Goal: Task Accomplishment & Management: Complete application form

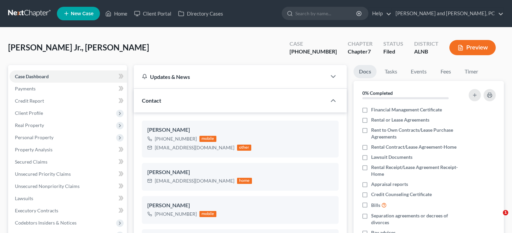
select select "6"
select select "0"
click at [122, 14] on link "Home" at bounding box center [116, 13] width 29 height 12
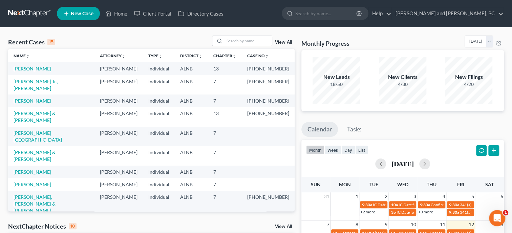
click at [87, 11] on span "New Case" at bounding box center [82, 13] width 23 height 5
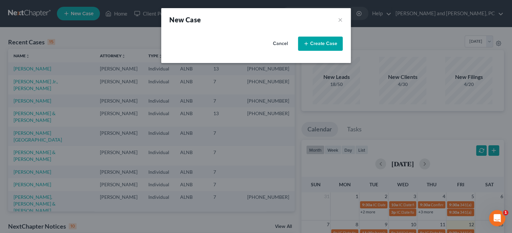
select select "1"
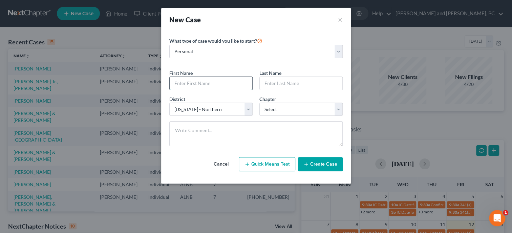
click at [186, 80] on input "text" at bounding box center [211, 83] width 83 height 13
type input "Jayson"
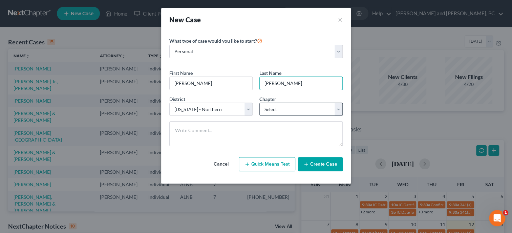
type input "Clark"
select select "0"
click option "7" at bounding box center [0, 0] width 0 height 0
click at [312, 161] on button "Create Case" at bounding box center [320, 164] width 45 height 14
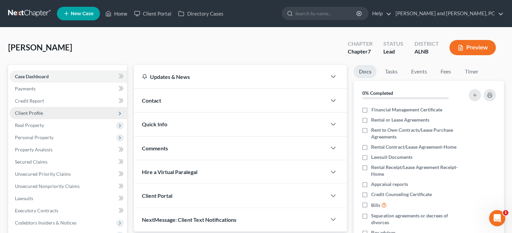
click at [46, 113] on span "Client Profile" at bounding box center [68, 113] width 118 height 12
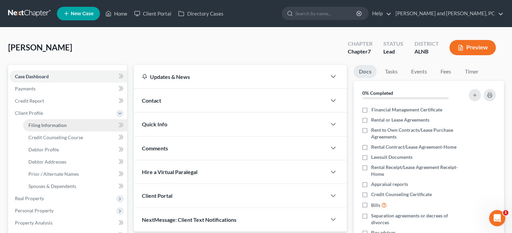
click at [50, 127] on span "Filing Information" at bounding box center [47, 125] width 38 height 6
select select "1"
select select "0"
select select "1"
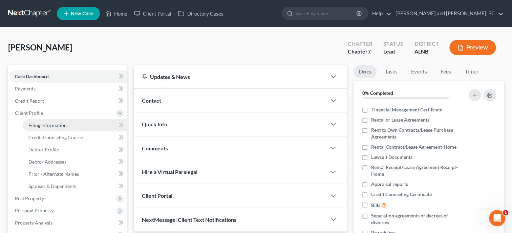
select select "0"
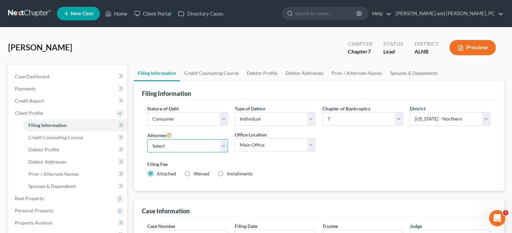
select select "0"
click option "John W. Jennings, Jr. - ALNB" at bounding box center [0, 0] width 0 height 0
select select "1"
click option "Joint" at bounding box center [0, 0] width 0 height 0
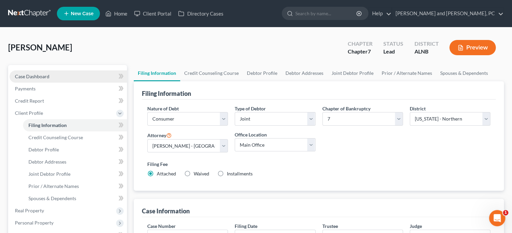
click at [52, 76] on link "Case Dashboard" at bounding box center [68, 76] width 118 height 12
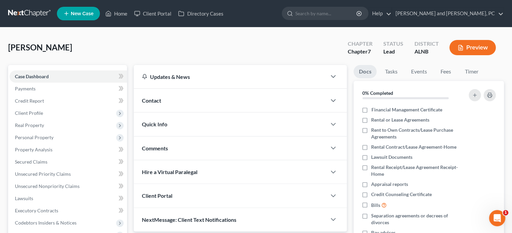
click at [179, 94] on div "Contact" at bounding box center [230, 100] width 193 height 23
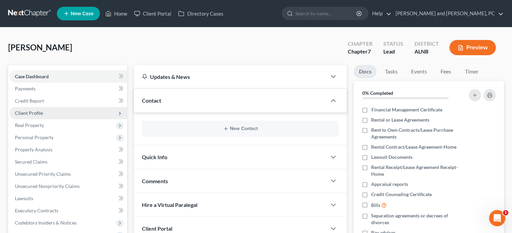
click at [42, 117] on span "Client Profile" at bounding box center [68, 113] width 118 height 12
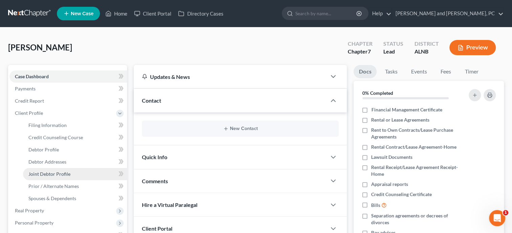
click at [38, 172] on span "Joint Debtor Profile" at bounding box center [49, 174] width 42 height 6
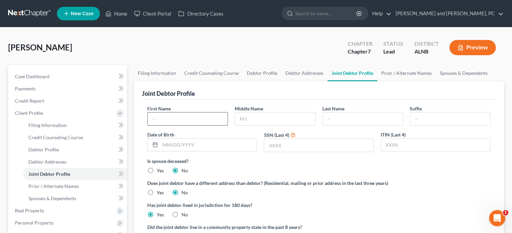
click at [180, 120] on input "text" at bounding box center [188, 119] width 80 height 13
type input "Amanda"
type input "Beasley"
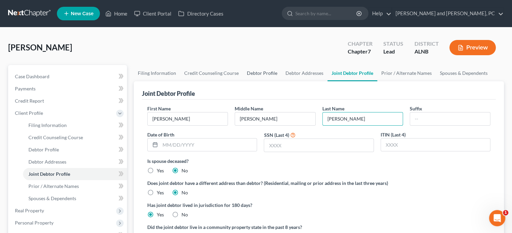
type input "Clark"
click at [252, 73] on link "Debtor Profile" at bounding box center [262, 73] width 39 height 16
select select "1"
select select "0"
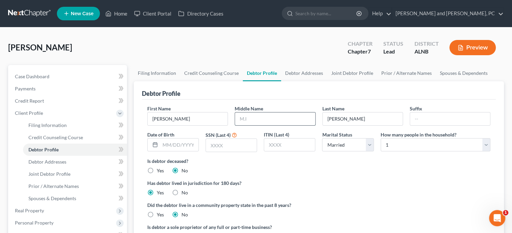
click at [250, 117] on input "text" at bounding box center [275, 119] width 80 height 13
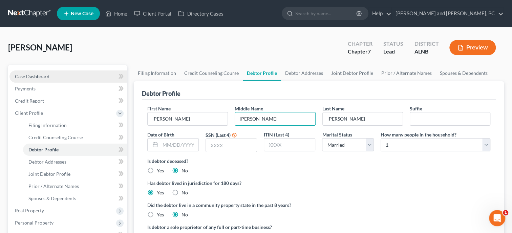
type input "Duane"
click at [58, 80] on link "Case Dashboard" at bounding box center [68, 76] width 118 height 12
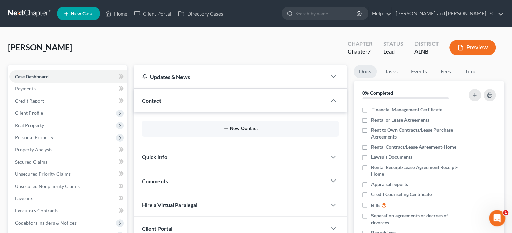
click at [235, 130] on button "New Contact" at bounding box center [240, 128] width 186 height 5
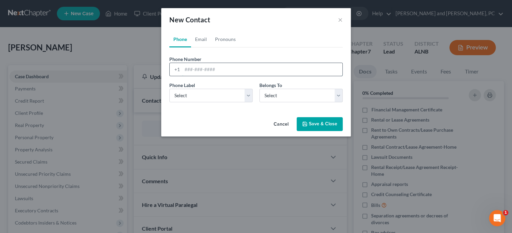
click at [217, 68] on input "tel" at bounding box center [262, 69] width 160 height 13
type input "2569451084"
click at [169, 89] on select "Select Mobile Home Work Other" at bounding box center [210, 96] width 83 height 14
select select "0"
click option "Mobile" at bounding box center [0, 0] width 0 height 0
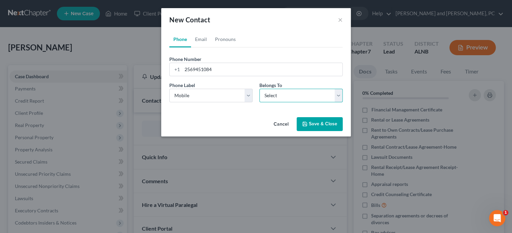
click at [260, 89] on select "Select Client Spouse Other" at bounding box center [301, 96] width 83 height 14
select select "0"
click option "Client" at bounding box center [0, 0] width 0 height 0
click at [322, 124] on button "Save & Close" at bounding box center [320, 124] width 46 height 14
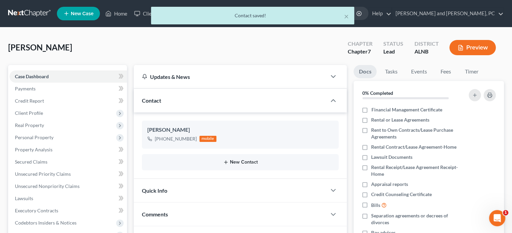
click at [245, 162] on button "New Contact" at bounding box center [240, 162] width 186 height 5
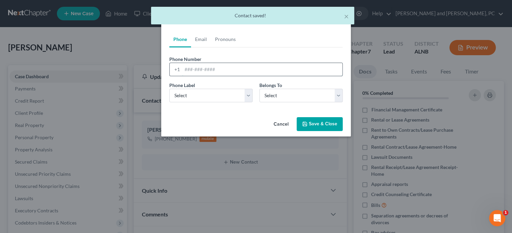
click at [213, 70] on input "tel" at bounding box center [262, 69] width 160 height 13
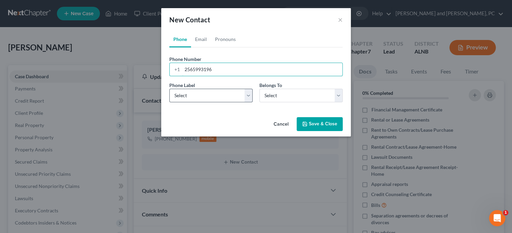
type input "2565993196"
click at [169, 89] on select "Select Mobile Home Work Other" at bounding box center [210, 96] width 83 height 14
select select "0"
click option "Mobile" at bounding box center [0, 0] width 0 height 0
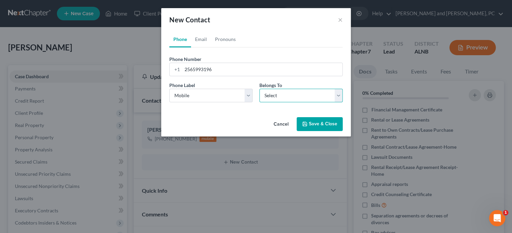
select select "1"
click option "Spouse" at bounding box center [0, 0] width 0 height 0
select select "1"
click at [203, 40] on link "Email" at bounding box center [201, 39] width 20 height 16
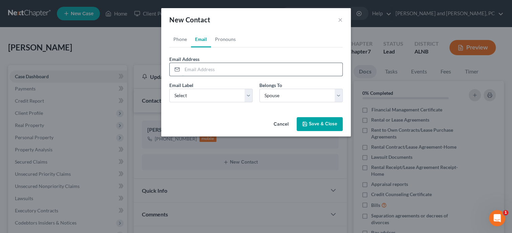
click at [203, 68] on input "email" at bounding box center [262, 69] width 160 height 13
type input "amandabeasley825@gmail.com"
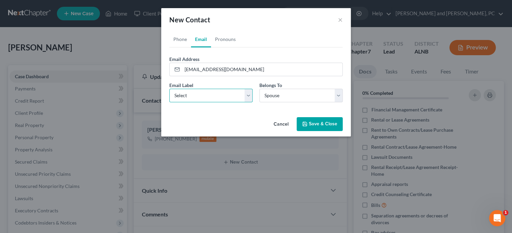
select select "0"
click option "Home" at bounding box center [0, 0] width 0 height 0
click at [308, 121] on button "Save & Close" at bounding box center [320, 124] width 46 height 14
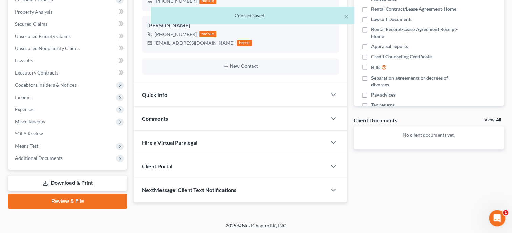
scroll to position [138, 0]
click at [217, 94] on div "Quick Info" at bounding box center [230, 94] width 193 height 23
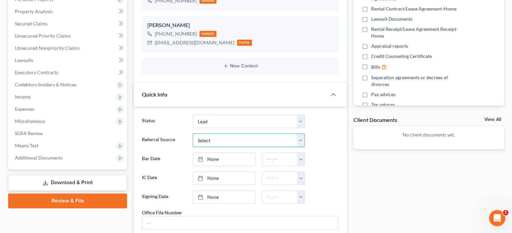
select select "4"
click option "Google Search" at bounding box center [0, 0] width 0 height 0
click at [217, 179] on link "None" at bounding box center [224, 178] width 62 height 13
type input "9/12/2025"
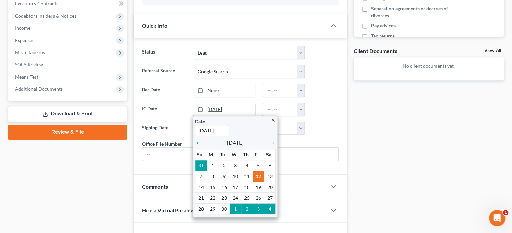
scroll to position [243, 0]
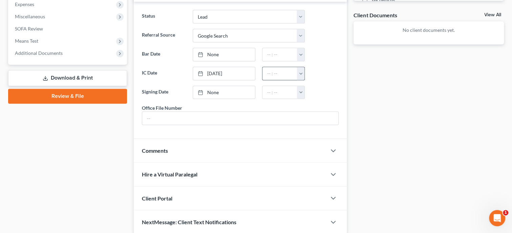
click at [301, 69] on button "button" at bounding box center [300, 73] width 7 height 13
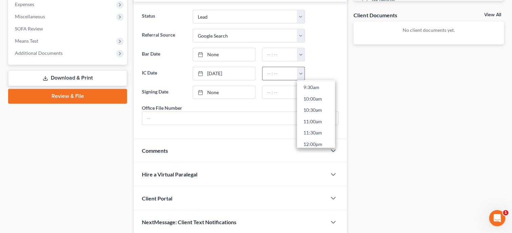
scroll to position [229, 0]
click at [307, 110] on link "11:00am" at bounding box center [316, 110] width 38 height 12
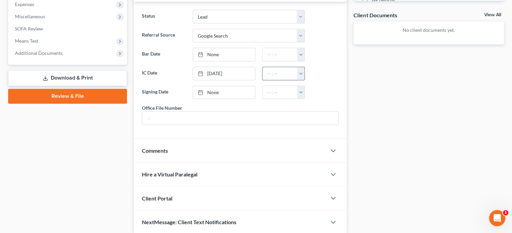
type input "11:00am"
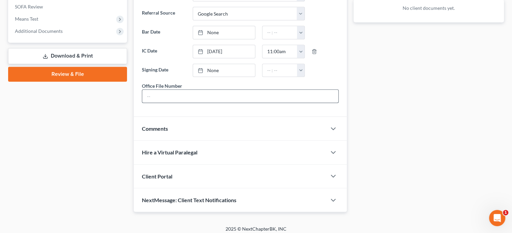
scroll to position [275, 0]
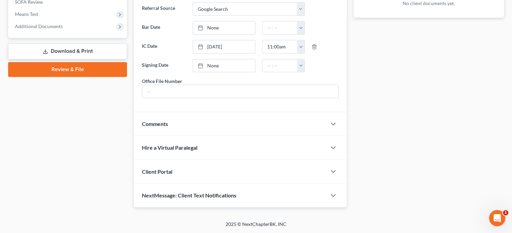
click at [216, 168] on div "Client Portal" at bounding box center [230, 171] width 193 height 23
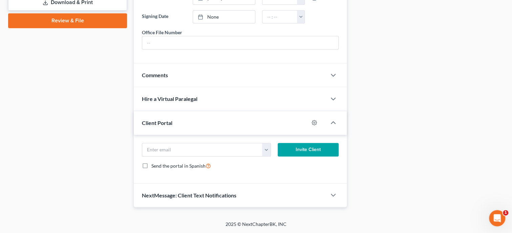
scroll to position [324, 0]
click at [224, 150] on input "email" at bounding box center [202, 149] width 120 height 13
type input "amandabeasley825@gmail.com"
click at [297, 155] on button "Invite Client" at bounding box center [308, 150] width 61 height 14
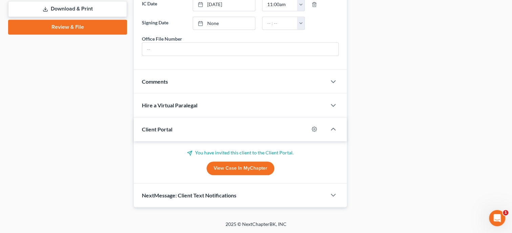
scroll to position [318, 0]
click at [230, 194] on span "NextMessage: Client Text Notifications" at bounding box center [189, 195] width 95 height 6
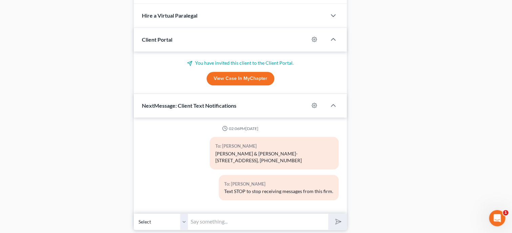
scroll to position [422, 0]
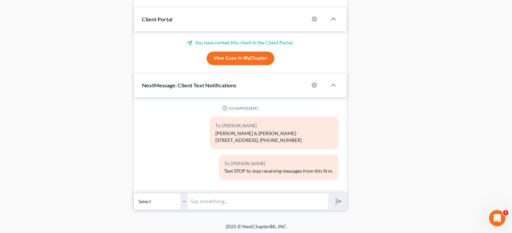
click at [229, 210] on input "text" at bounding box center [258, 201] width 140 height 17
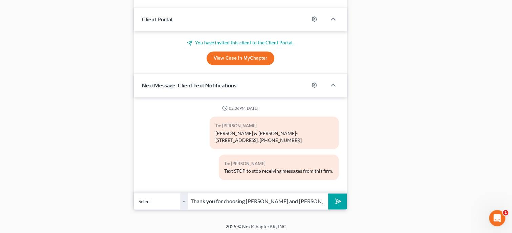
scroll to position [0, 171]
type input "Thank you for choosing [PERSON_NAME] and [PERSON_NAME], P.C. If you have any qu…"
click at [336, 206] on polygon "submit" at bounding box center [337, 202] width 8 height 8
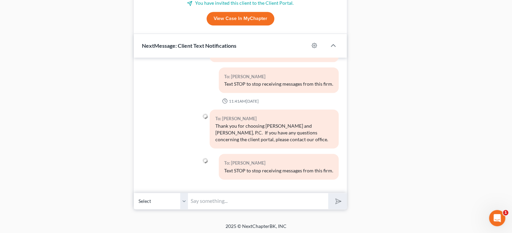
scroll to position [469, 0]
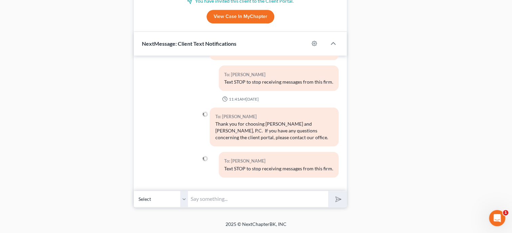
click at [134, 191] on select "Select +1 (256) 945-1084 - Jayson Clark +1 (256) 599-3196 - Amanda Clark" at bounding box center [161, 199] width 54 height 17
select select "1"
click option "+1 (256) 599-3196 - Amanda Clark" at bounding box center [0, 0] width 0 height 0
click at [199, 202] on input "text" at bounding box center [258, 199] width 140 height 17
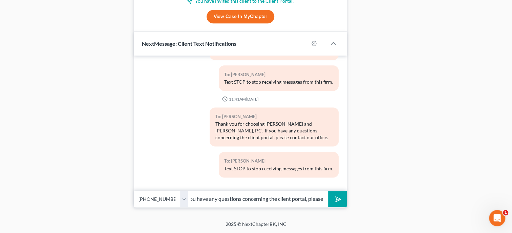
type input "Thank you for choosing [PERSON_NAME] and [PERSON_NAME], P.C. If you have any qu…"
click at [340, 200] on icon "submit" at bounding box center [336, 198] width 9 height 9
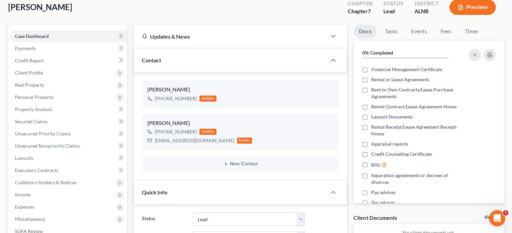
scroll to position [0, 0]
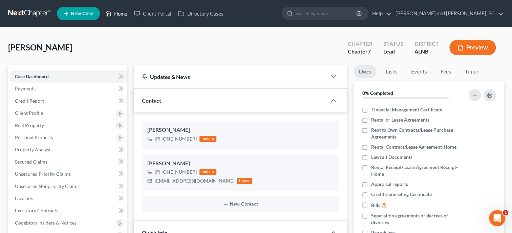
click at [115, 11] on link "Home" at bounding box center [116, 13] width 29 height 12
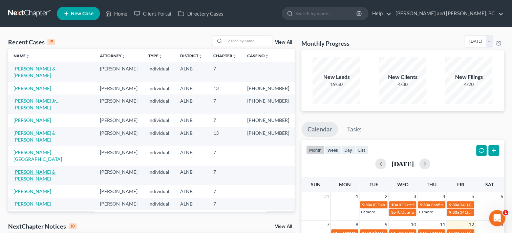
click at [41, 169] on link "Romano, Ronald & Sharoon" at bounding box center [35, 175] width 42 height 13
select select "6"
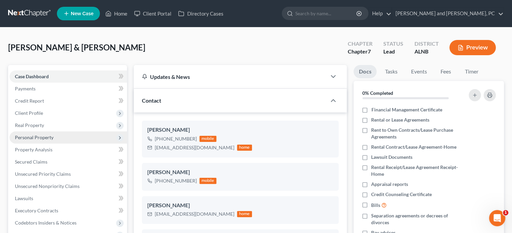
scroll to position [174, 0]
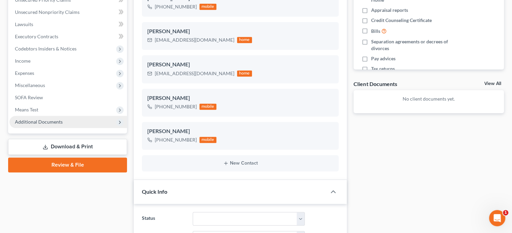
click at [63, 122] on span "Additional Documents" at bounding box center [68, 122] width 118 height 12
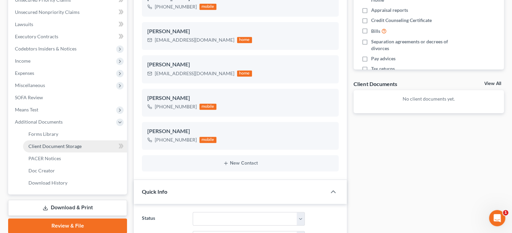
click at [64, 148] on span "Client Document Storage" at bounding box center [54, 146] width 53 height 6
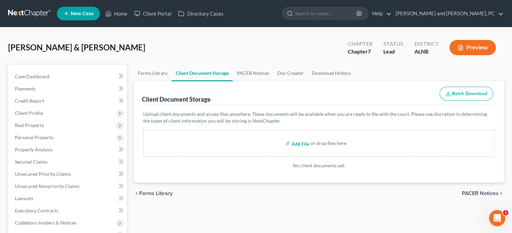
click at [296, 144] on input "file" at bounding box center [300, 143] width 16 height 12
type input "C:\fakepath\ccc.pdf"
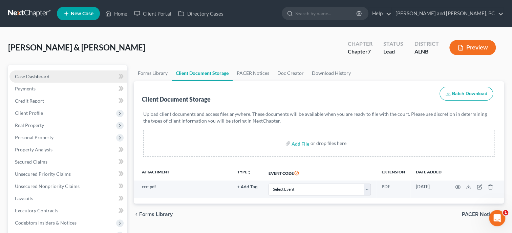
click at [31, 72] on link "Case Dashboard" at bounding box center [68, 76] width 118 height 12
select select "6"
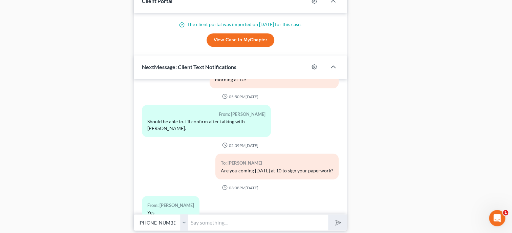
scroll to position [622, 0]
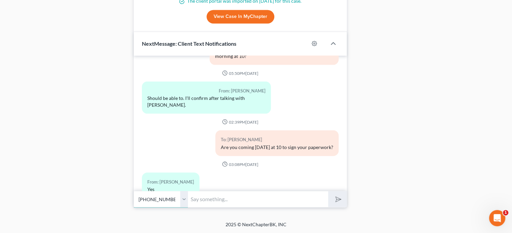
select select "1"
click option "+1 (256) 490-5905 - Sharoon Romano" at bounding box center [0, 0] width 0 height 0
click at [210, 199] on input "text" at bounding box center [258, 199] width 140 height 17
type input "You forgot to bring me new paystubs"
click at [328, 191] on button "submit" at bounding box center [337, 199] width 19 height 16
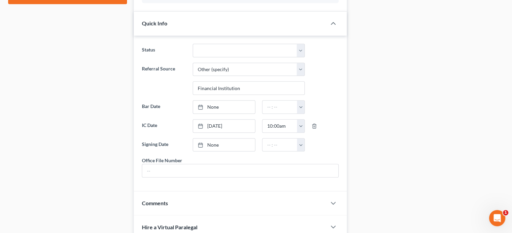
scroll to position [238, 0]
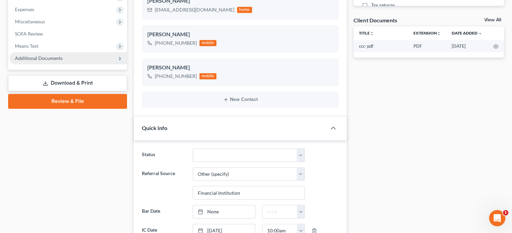
click at [43, 58] on span "Additional Documents" at bounding box center [39, 58] width 48 height 6
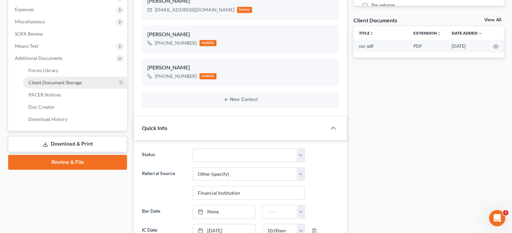
click at [50, 80] on span "Client Document Storage" at bounding box center [54, 83] width 53 height 6
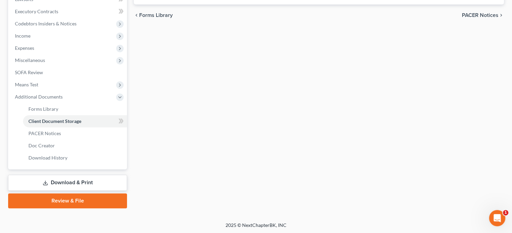
scroll to position [60, 0]
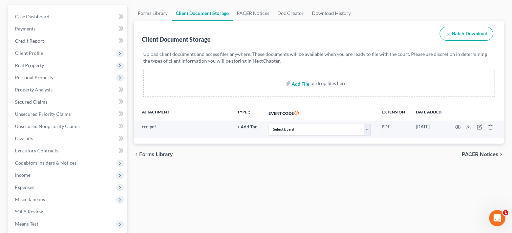
click at [298, 81] on input "file" at bounding box center [300, 83] width 16 height 12
type input "C:\fakepath\payrecords.pdf"
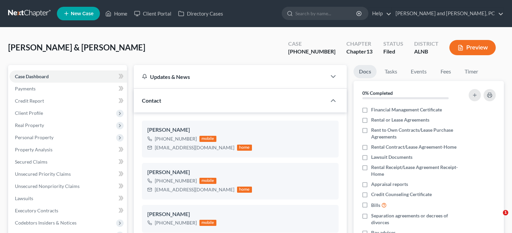
select select "6"
select select "0"
